Goal: Find specific page/section: Find specific page/section

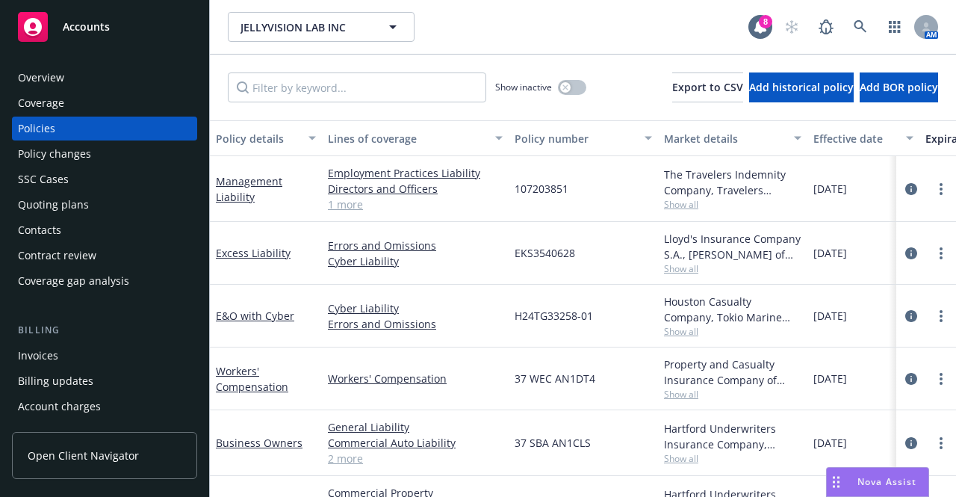
scroll to position [63, 0]
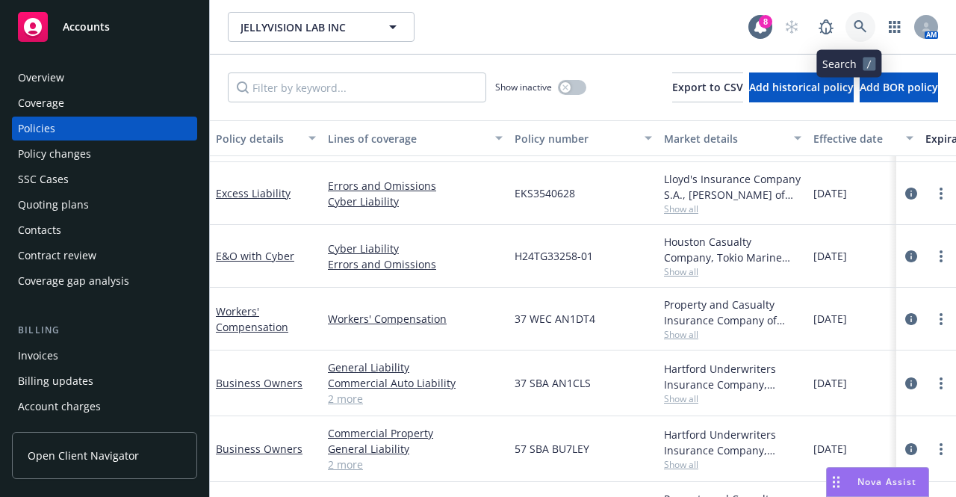
click at [851, 16] on link at bounding box center [860, 27] width 30 height 30
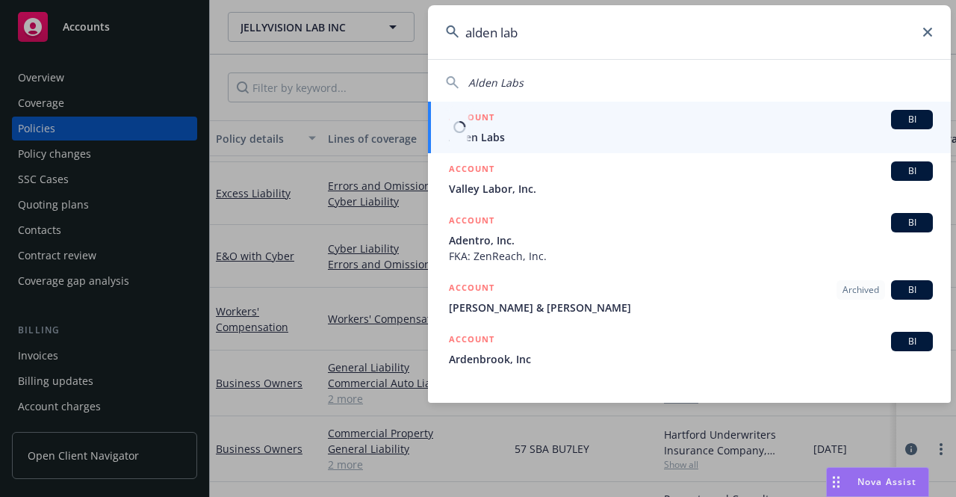
type input "alden lab"
click at [704, 138] on span "Alden Labs" at bounding box center [691, 137] width 484 height 16
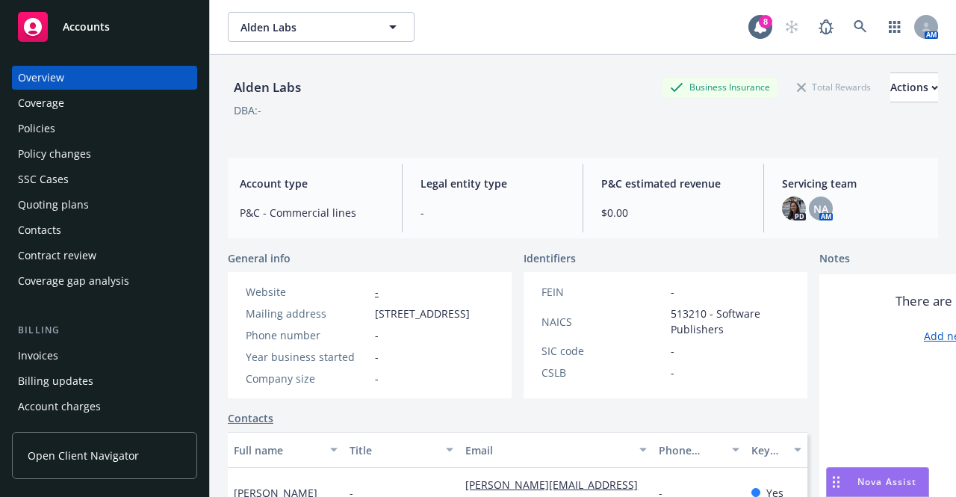
scroll to position [184, 0]
